Goal: Information Seeking & Learning: Understand process/instructions

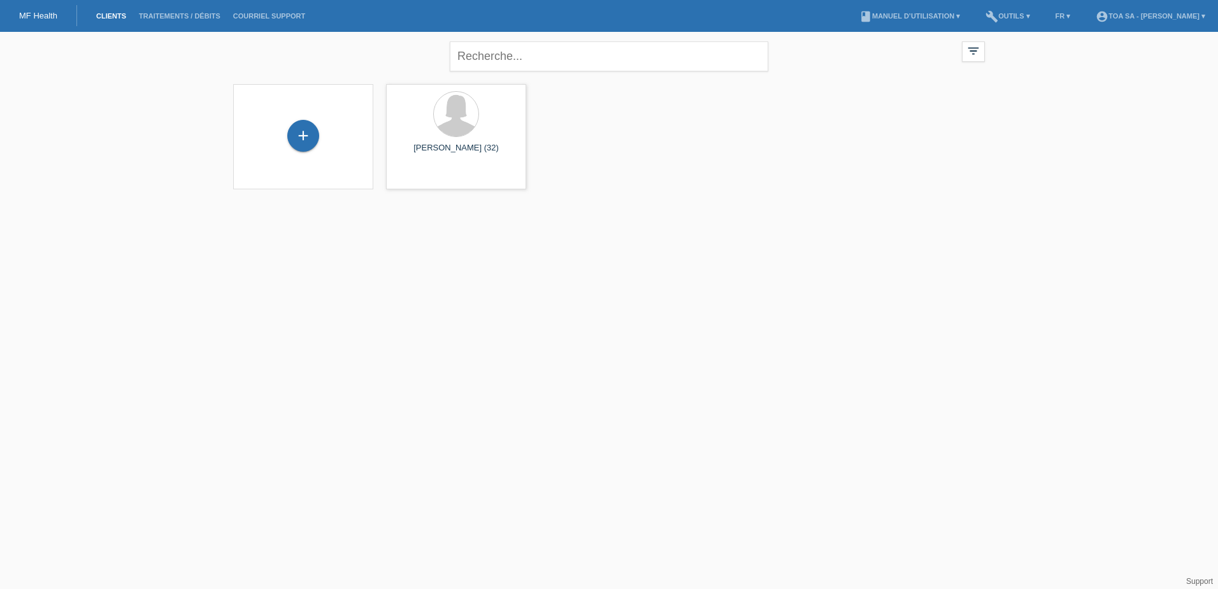
click at [883, 24] on li "book Manuel d’utilisation ▾" at bounding box center [909, 16] width 113 height 33
click at [902, 17] on link "book Manuel d’utilisation ▾" at bounding box center [909, 16] width 113 height 8
click at [903, 50] on link "Manuel d’utilisation sans LCC" at bounding box center [878, 48] width 109 height 10
click at [411, 132] on div at bounding box center [456, 116] width 120 height 48
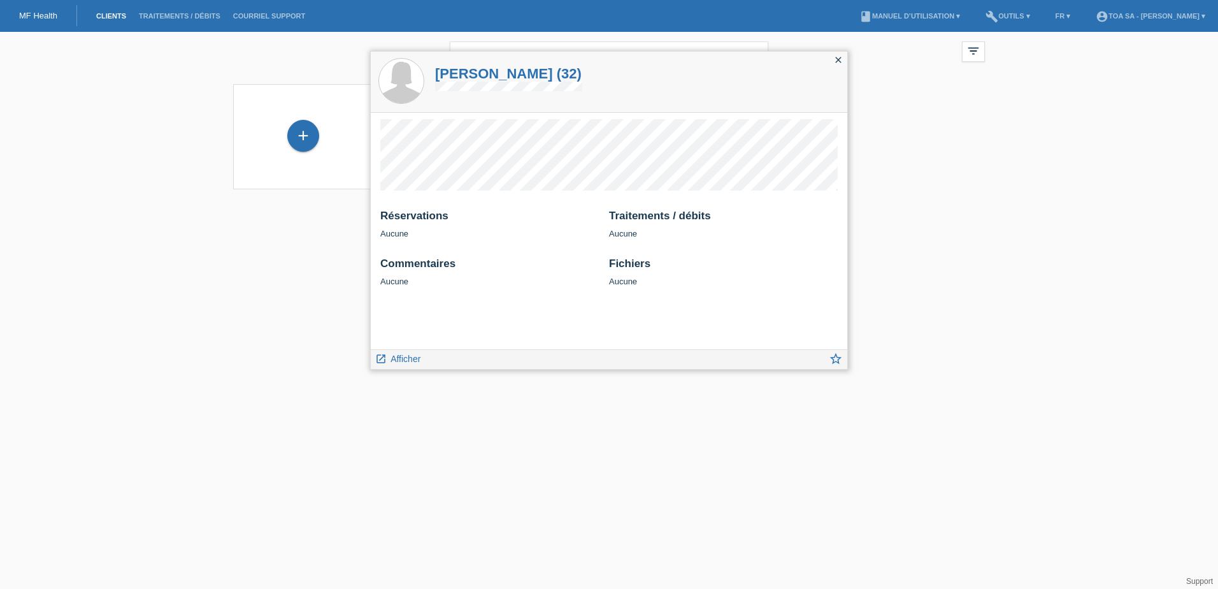
click at [841, 61] on icon "close" at bounding box center [839, 60] width 10 height 10
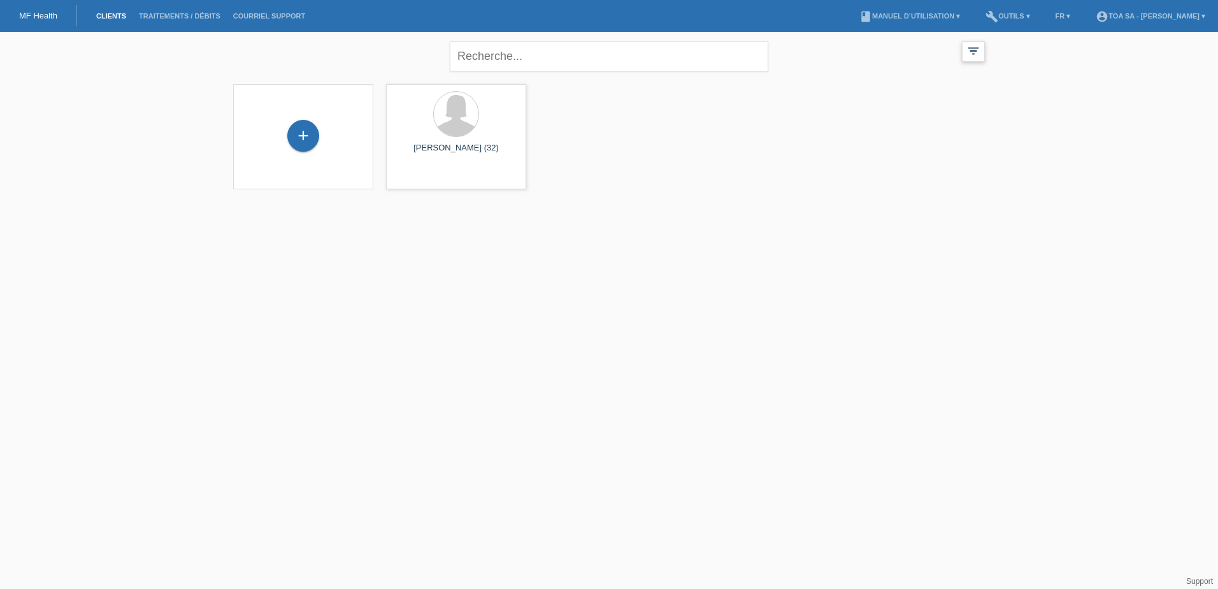
click at [971, 48] on icon "filter_list" at bounding box center [974, 51] width 14 height 14
click at [735, 152] on div "+ laura favre (32) launch Afficher" at bounding box center [609, 137] width 765 height 118
drag, startPoint x: 650, startPoint y: 1, endPoint x: 1166, endPoint y: 91, distance: 524.1
click at [1166, 91] on div "close filter_list view_module Afficher tous les clients star Afficher les clien…" at bounding box center [609, 118] width 1218 height 173
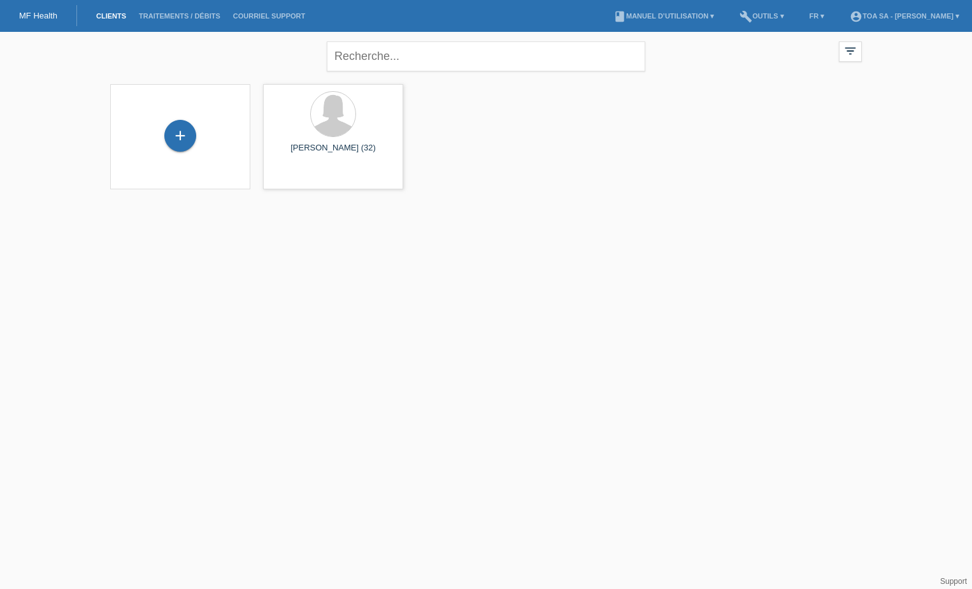
drag, startPoint x: 1046, startPoint y: 3, endPoint x: 960, endPoint y: 84, distance: 118.1
click at [960, 84] on div "close filter_list view_module Afficher tous les clients star Afficher les clien…" at bounding box center [486, 118] width 972 height 173
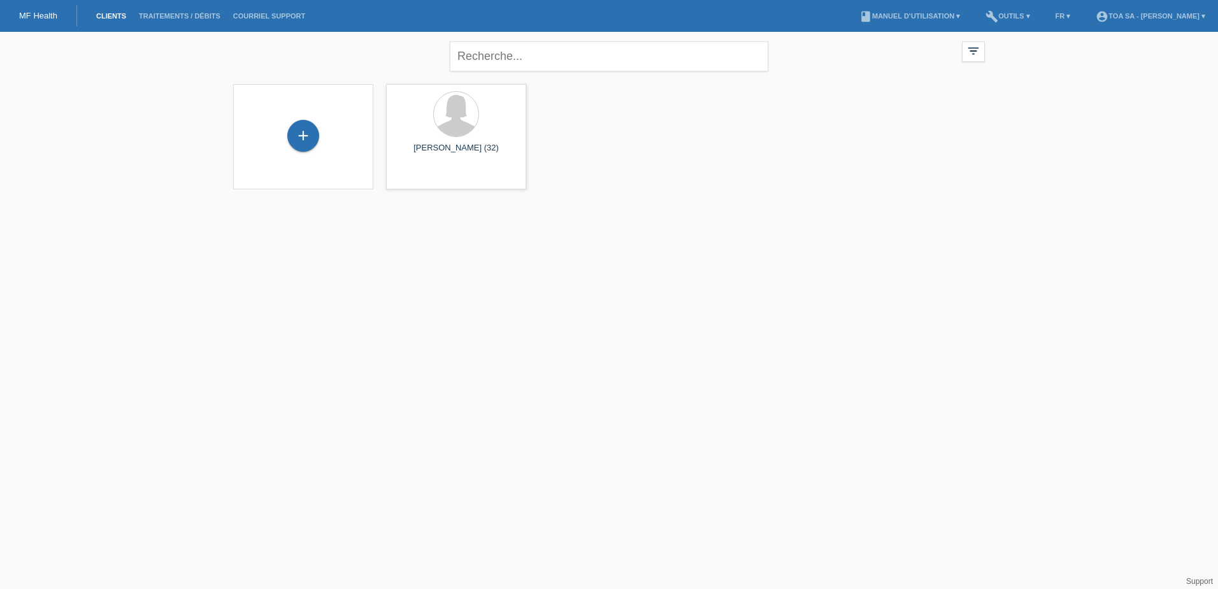
drag, startPoint x: 1079, startPoint y: 0, endPoint x: 1115, endPoint y: 64, distance: 73.6
click at [1115, 64] on div "close filter_list view_module Afficher tous les clients star Afficher les clien…" at bounding box center [609, 118] width 1218 height 173
drag, startPoint x: 1132, startPoint y: 1, endPoint x: 1025, endPoint y: 62, distance: 123.3
click at [1025, 62] on div "close filter_list view_module Afficher tous les clients star Afficher les clien…" at bounding box center [609, 118] width 1218 height 173
drag, startPoint x: 1031, startPoint y: 3, endPoint x: 1131, endPoint y: 192, distance: 213.8
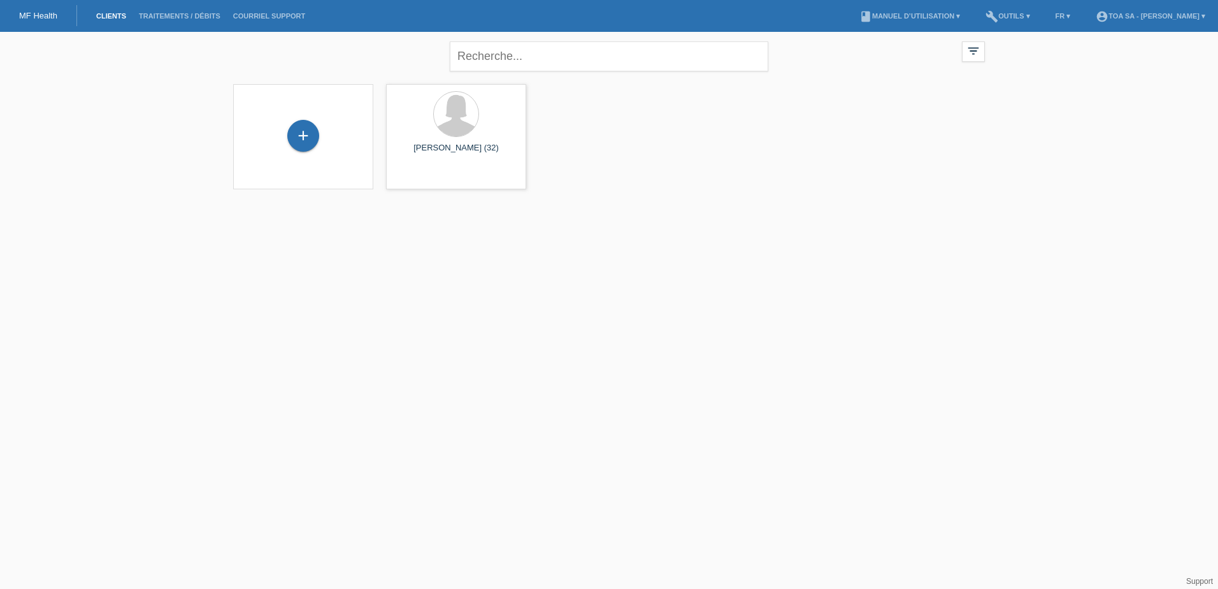
click at [1131, 192] on div "close filter_list view_module Afficher tous les clients star Afficher les clien…" at bounding box center [609, 118] width 1218 height 173
